Goal: Information Seeking & Learning: Learn about a topic

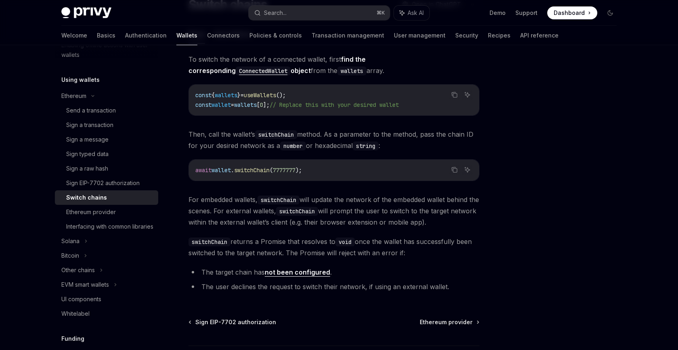
scroll to position [61, 0]
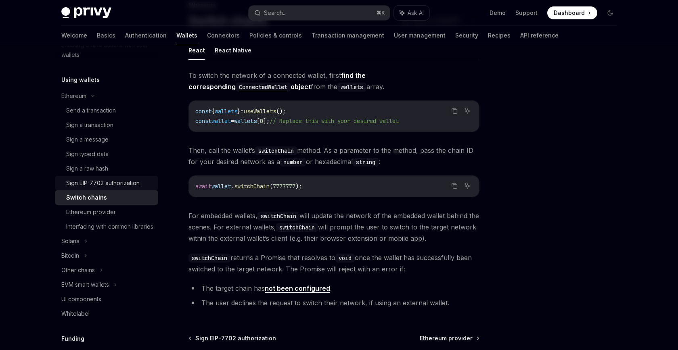
click at [103, 179] on div "Sign EIP-7702 authorization" at bounding box center [102, 183] width 73 height 10
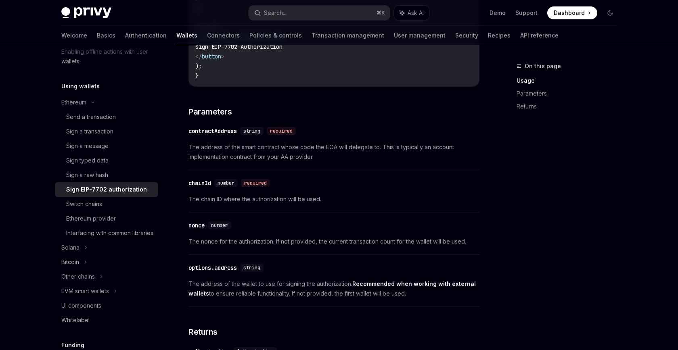
scroll to position [571, 0]
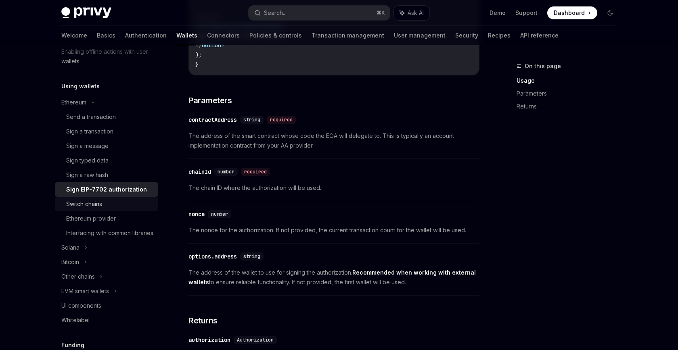
click at [109, 200] on div "Switch chains" at bounding box center [109, 204] width 87 height 10
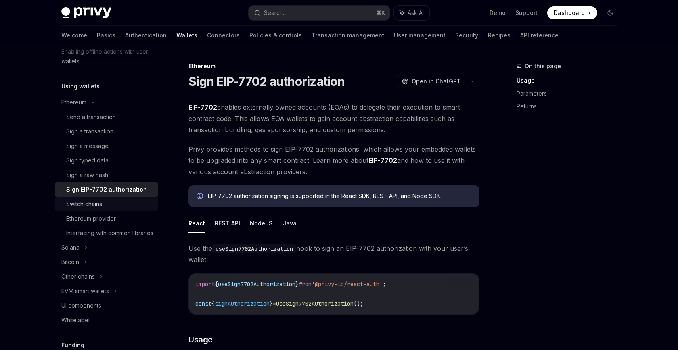
type textarea "*"
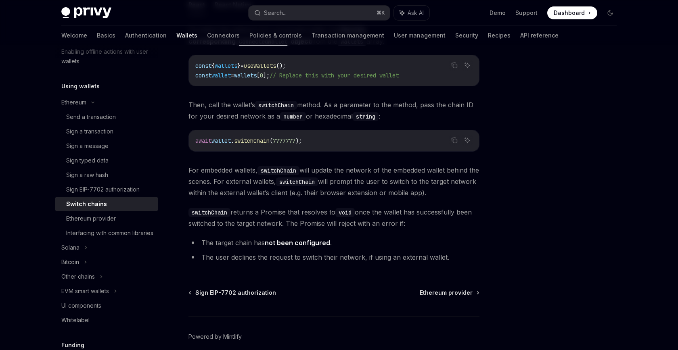
scroll to position [105, 0]
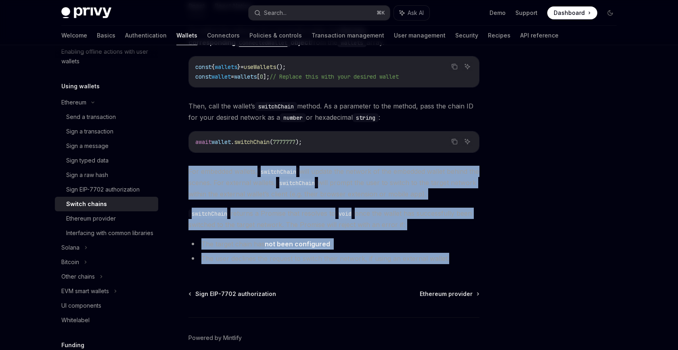
drag, startPoint x: 454, startPoint y: 259, endPoint x: 198, endPoint y: 163, distance: 273.2
click at [198, 163] on div "To switch the network of a connected wallet, first find the corresponding Conne…" at bounding box center [333, 146] width 291 height 242
copy div "For embedded wallets, switchChain will update the network of the embedded walle…"
click at [341, 125] on div "To switch the network of a connected wallet, first find the corresponding Conne…" at bounding box center [333, 146] width 291 height 242
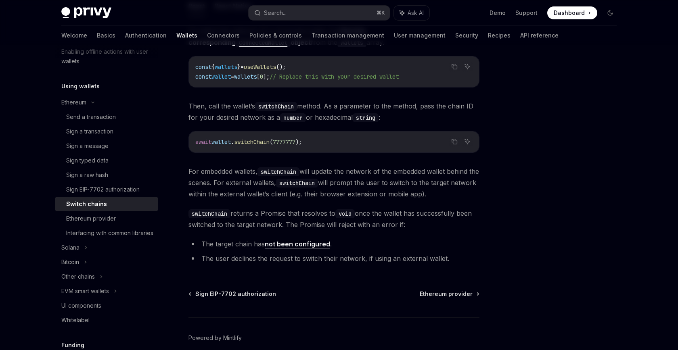
click at [278, 171] on code "switchChain" at bounding box center [278, 171] width 42 height 9
copy code "switchChain"
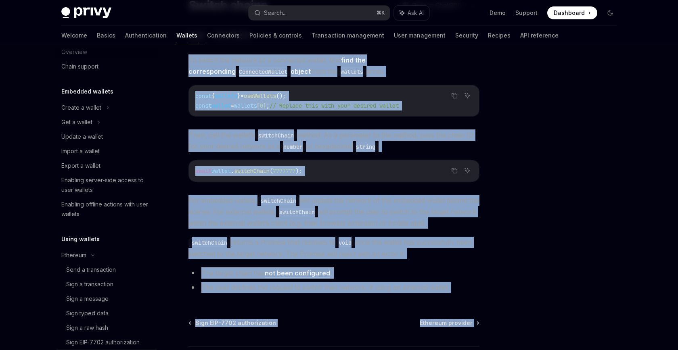
scroll to position [142, 0]
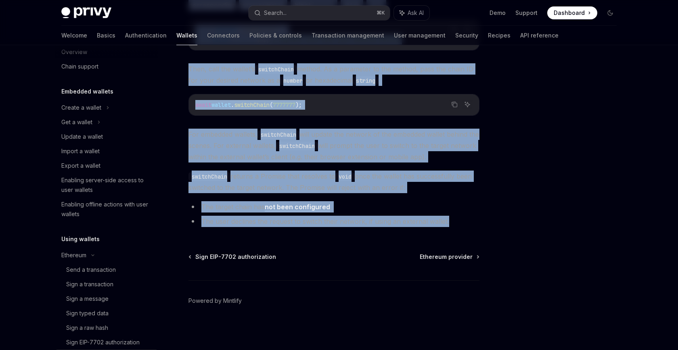
drag, startPoint x: 189, startPoint y: 135, endPoint x: 462, endPoint y: 222, distance: 285.9
click at [462, 222] on div "To switch the network of a connected wallet, first find the corresponding Conne…" at bounding box center [333, 109] width 291 height 242
copy div "To switch the network of a connected wallet, first find the corresponding Conne…"
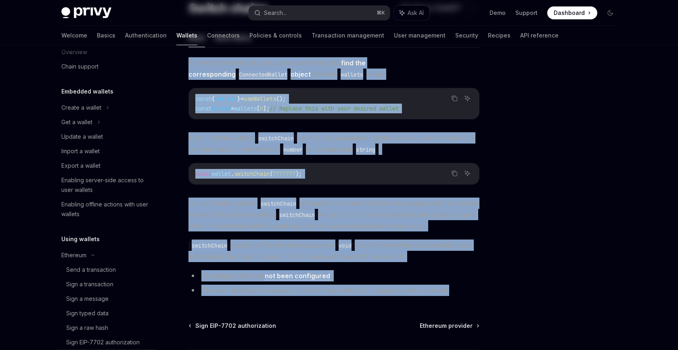
scroll to position [0, 0]
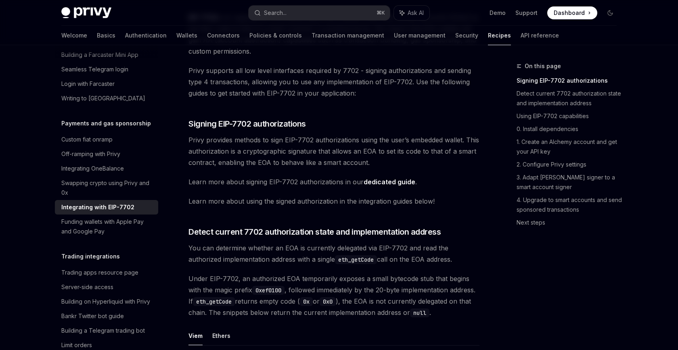
scroll to position [90, 0]
drag, startPoint x: 296, startPoint y: 182, endPoint x: 269, endPoint y: 183, distance: 27.0
click at [269, 183] on span "Learn more about signing EIP-7702 authorizations in our dedicated guide ." at bounding box center [333, 181] width 291 height 11
copy span "EIP-7702"
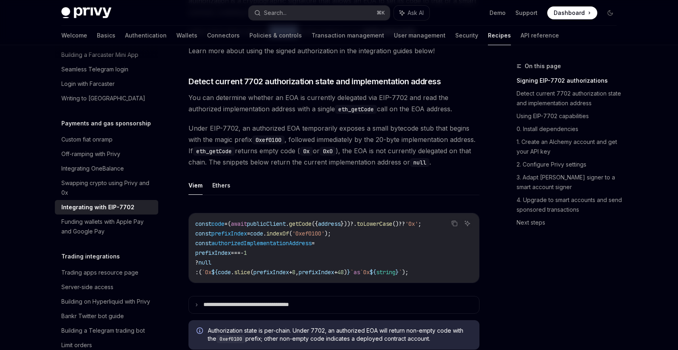
scroll to position [242, 0]
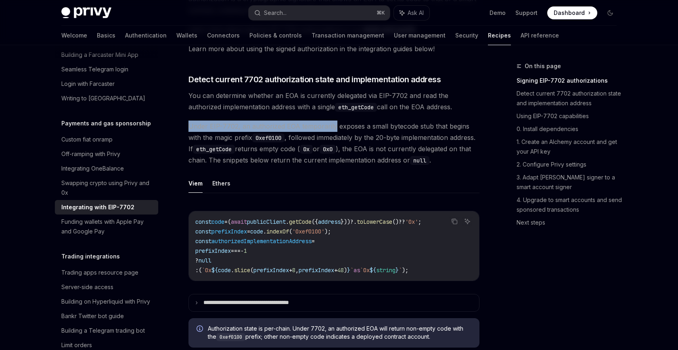
drag, startPoint x: 189, startPoint y: 125, endPoint x: 332, endPoint y: 131, distance: 143.7
click at [332, 131] on span "Under EIP-7702, an authorized EOA temporarily exposes a small bytecode stub tha…" at bounding box center [333, 143] width 291 height 45
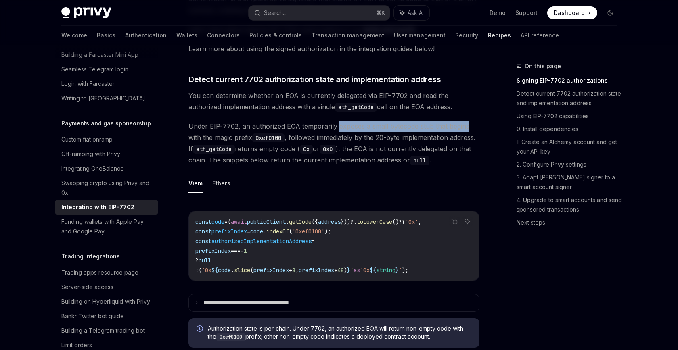
drag, startPoint x: 335, startPoint y: 127, endPoint x: 466, endPoint y: 130, distance: 131.2
click at [466, 130] on span "Under EIP-7702, an authorized EOA temporarily exposes a small bytecode stub tha…" at bounding box center [333, 143] width 291 height 45
click at [470, 128] on span "Under EIP-7702, an authorized EOA temporarily exposes a small bytecode stub tha…" at bounding box center [333, 143] width 291 height 45
drag, startPoint x: 469, startPoint y: 128, endPoint x: 241, endPoint y: 124, distance: 227.6
click at [241, 124] on span "Under EIP-7702, an authorized EOA temporarily exposes a small bytecode stub tha…" at bounding box center [333, 143] width 291 height 45
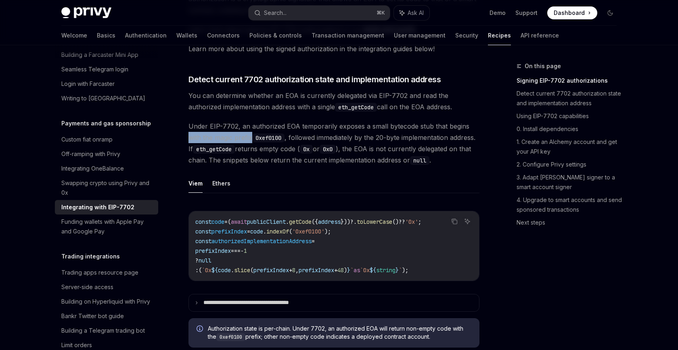
drag, startPoint x: 189, startPoint y: 138, endPoint x: 253, endPoint y: 142, distance: 63.8
click at [253, 142] on span "Under EIP-7702, an authorized EOA temporarily exposes a small bytecode stub tha…" at bounding box center [333, 143] width 291 height 45
drag, startPoint x: 257, startPoint y: 138, endPoint x: 284, endPoint y: 141, distance: 26.8
click at [284, 141] on code "0xef0100" at bounding box center [268, 138] width 32 height 9
drag, startPoint x: 292, startPoint y: 138, endPoint x: 326, endPoint y: 135, distance: 33.2
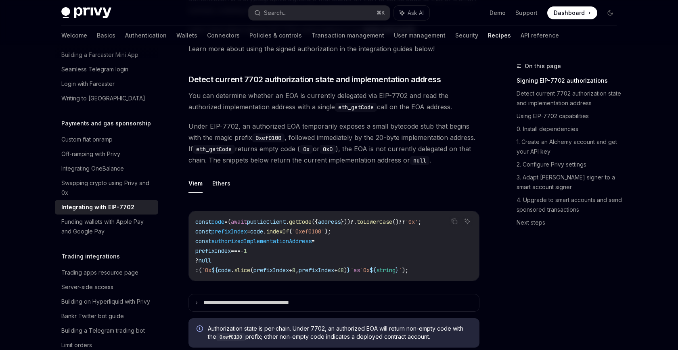
click at [326, 135] on span "Under EIP-7702, an authorized EOA temporarily exposes a small bytecode stub tha…" at bounding box center [333, 143] width 291 height 45
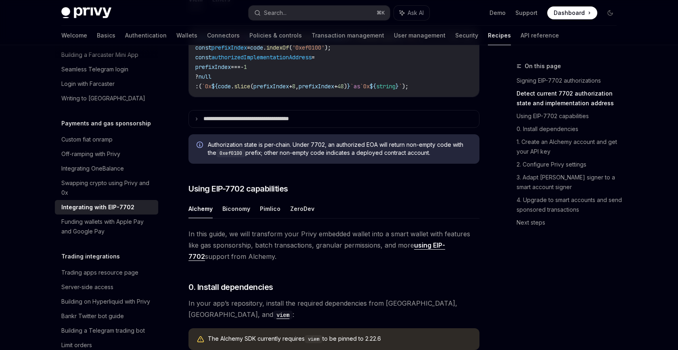
scroll to position [427, 0]
